Goal: Communication & Community: Answer question/provide support

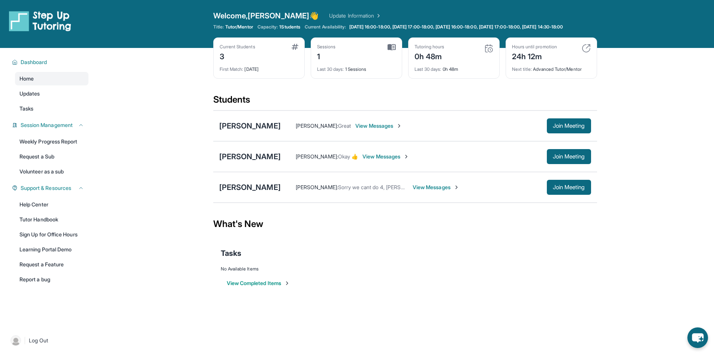
click at [366, 130] on span "View Messages" at bounding box center [378, 125] width 47 height 7
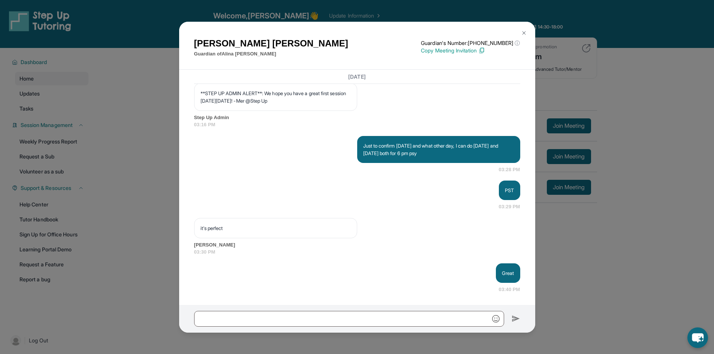
scroll to position [1561, 0]
click at [524, 32] on img at bounding box center [524, 33] width 6 height 6
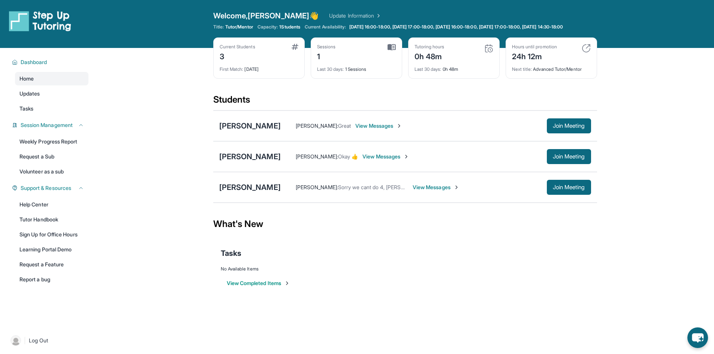
click at [375, 160] on span "View Messages" at bounding box center [385, 156] width 47 height 7
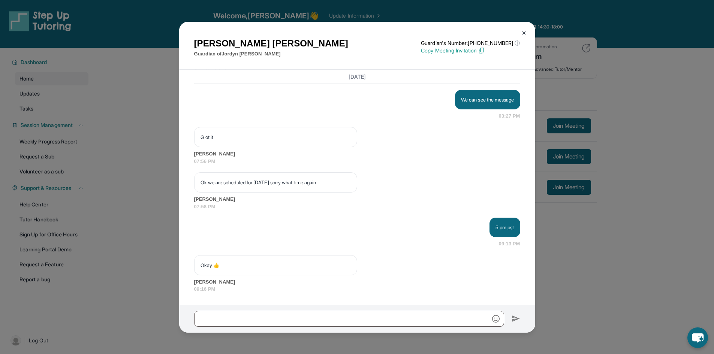
scroll to position [1704, 0]
click at [522, 31] on img at bounding box center [524, 33] width 6 height 6
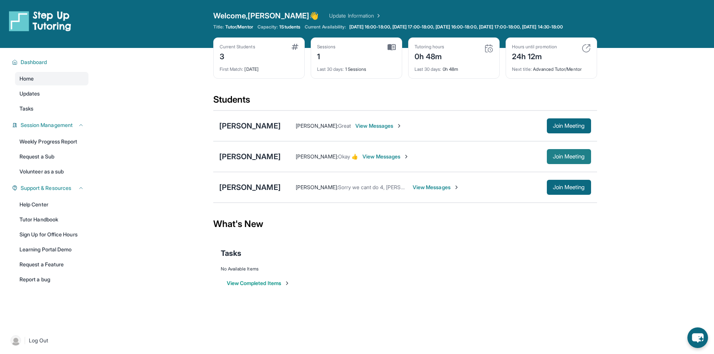
click at [563, 159] on span "Join Meeting" at bounding box center [569, 156] width 32 height 4
click at [386, 160] on span "View Messages" at bounding box center [385, 156] width 47 height 7
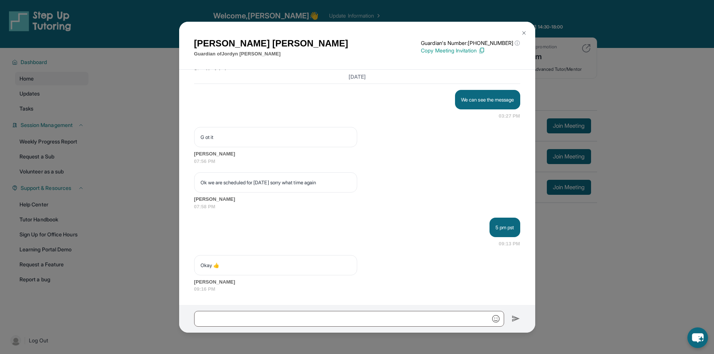
click at [527, 33] on img at bounding box center [524, 33] width 6 height 6
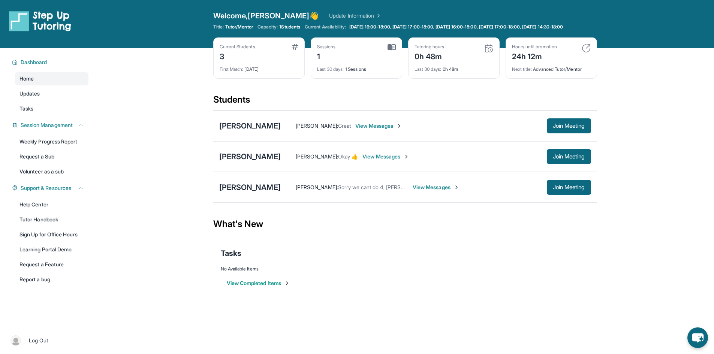
click at [240, 156] on div "Jordyn Ramirez Susann Ramirez : Okay 👍 View Messages Join Meeting" at bounding box center [405, 156] width 384 height 31
click at [235, 162] on div "[PERSON_NAME]" at bounding box center [249, 156] width 61 height 10
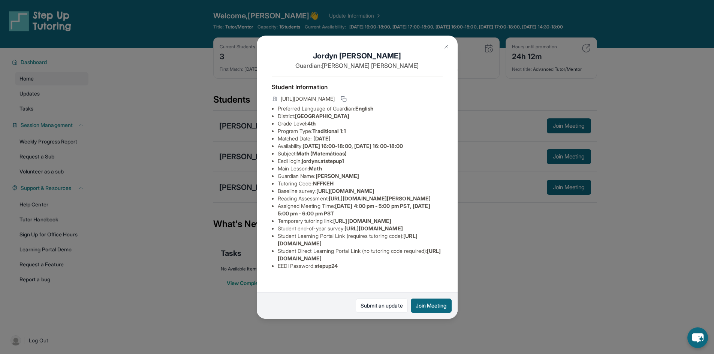
scroll to position [6, 0]
click at [445, 45] on img at bounding box center [446, 47] width 6 height 6
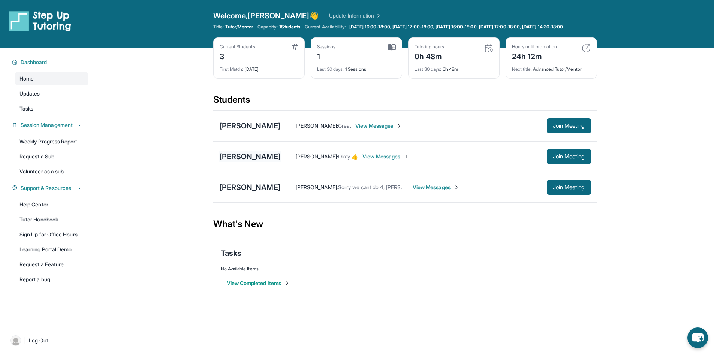
click at [247, 162] on div "[PERSON_NAME]" at bounding box center [249, 156] width 61 height 10
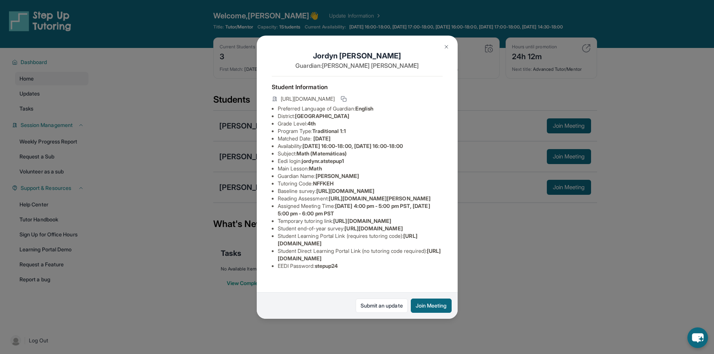
scroll to position [81, 0]
click at [311, 158] on span "jordynr.atstepup1" at bounding box center [323, 161] width 42 height 6
drag, startPoint x: 311, startPoint y: 87, endPoint x: 337, endPoint y: 87, distance: 25.5
click at [337, 158] on span "jordynr.atstepup1" at bounding box center [323, 161] width 42 height 6
copy span "jordynr.atstepup1"
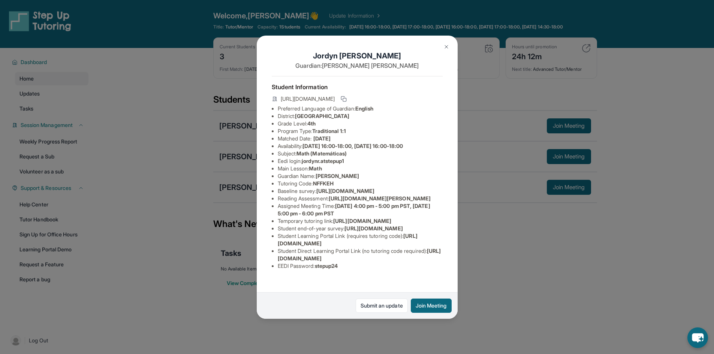
click at [323, 202] on li "Assigned Meeting Time : Monday 4:00 pm - 5:00 pm PST, Thursday 5:00 pm - 6:00 p…" at bounding box center [360, 209] width 165 height 15
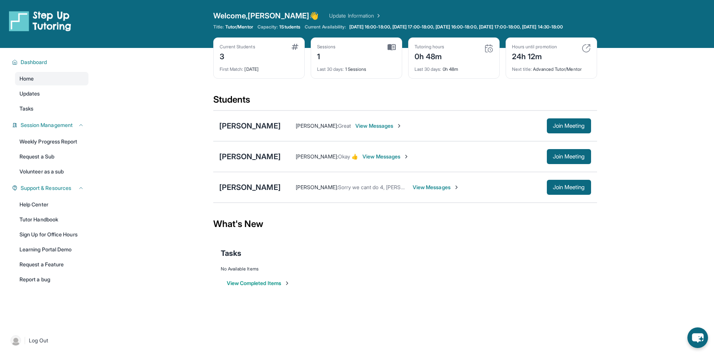
click at [374, 130] on span "View Messages" at bounding box center [378, 125] width 47 height 7
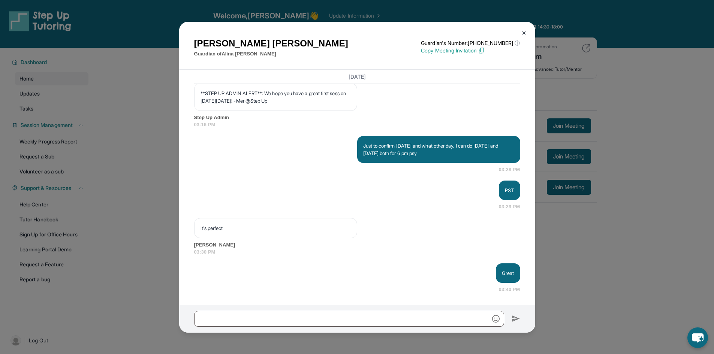
scroll to position [1561, 0]
click at [524, 33] on img at bounding box center [524, 33] width 6 height 6
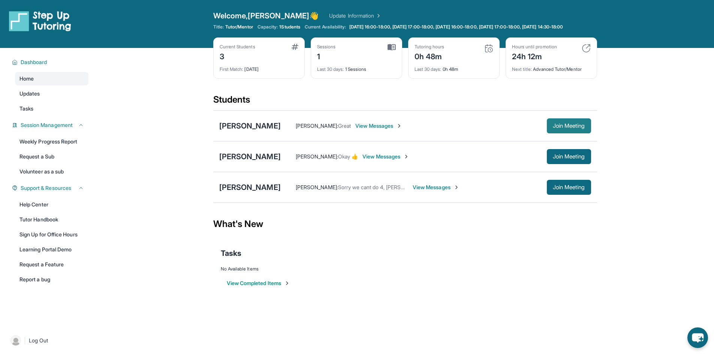
click at [564, 128] on span "Join Meeting" at bounding box center [569, 126] width 32 height 4
click at [238, 131] on div "[PERSON_NAME]" at bounding box center [249, 126] width 61 height 10
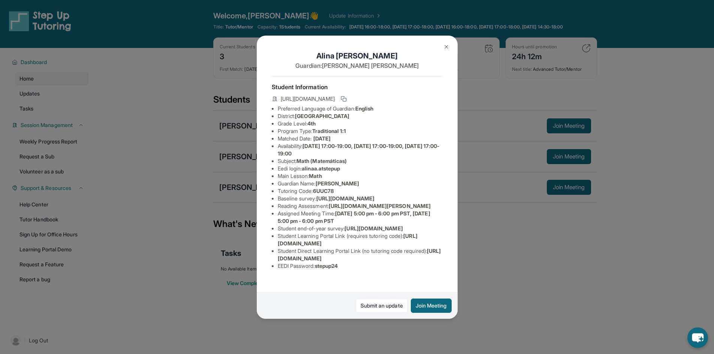
scroll to position [0, 0]
drag, startPoint x: 343, startPoint y: 242, endPoint x: 371, endPoint y: 102, distance: 143.5
click at [371, 98] on div "Student Information [URL][DOMAIN_NAME] Preferred Language of Guardian: English …" at bounding box center [357, 176] width 171 height 200
click at [366, 180] on li "Main Lesson : Math" at bounding box center [360, 175] width 165 height 7
click at [448, 46] on img at bounding box center [446, 47] width 6 height 6
